Goal: Check status: Check status

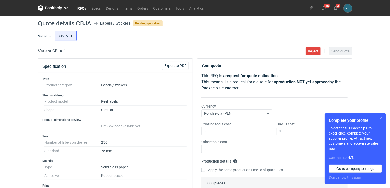
scroll to position [23, 0]
click at [382, 117] on button "button" at bounding box center [380, 118] width 6 height 6
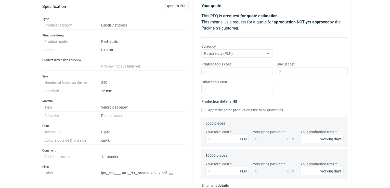
scroll to position [0, 0]
